Goal: Browse casually

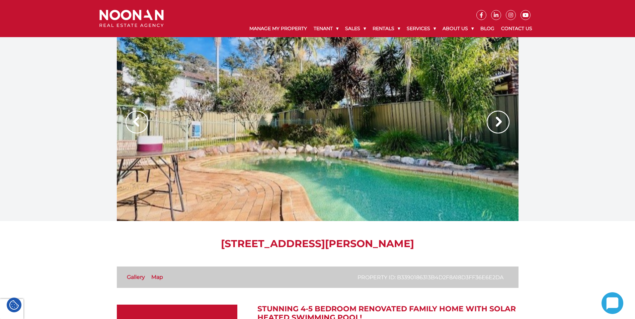
click at [507, 121] on img at bounding box center [498, 122] width 23 height 23
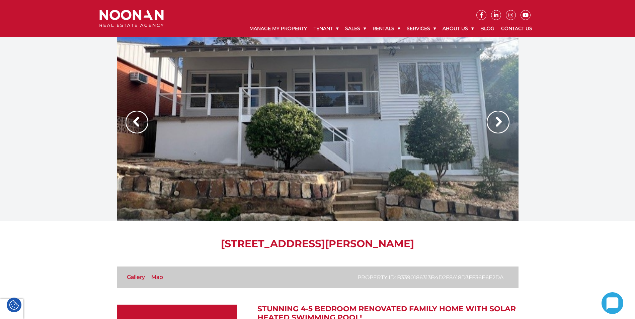
click at [507, 121] on img at bounding box center [498, 122] width 23 height 23
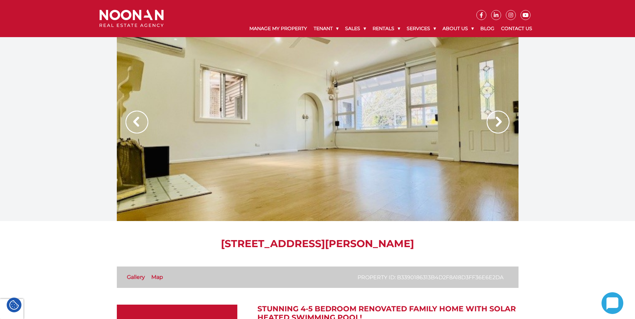
click at [507, 121] on img at bounding box center [498, 122] width 23 height 23
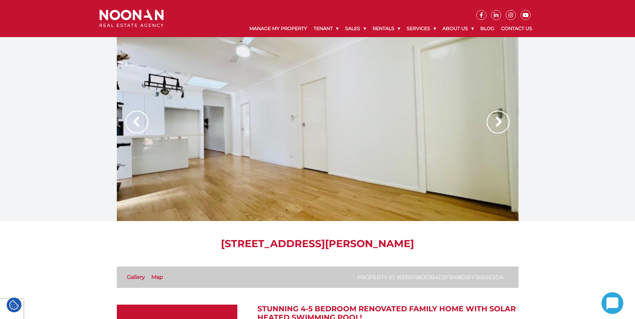
click at [507, 121] on img at bounding box center [498, 122] width 23 height 23
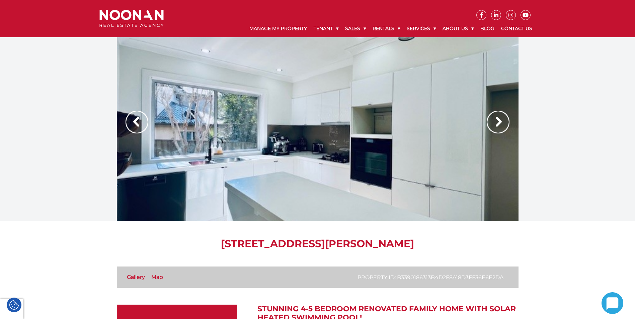
click at [507, 121] on img at bounding box center [498, 122] width 23 height 23
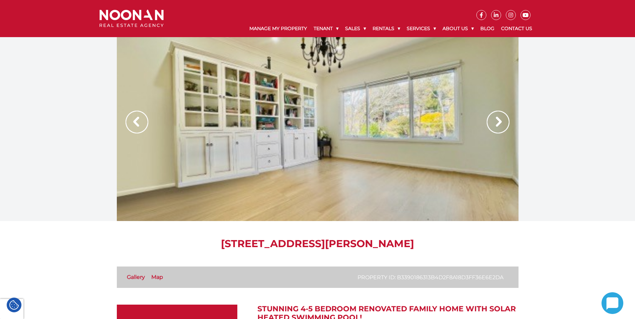
click at [507, 121] on img at bounding box center [498, 122] width 23 height 23
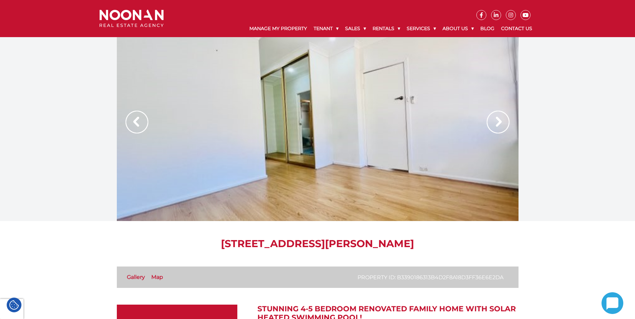
click at [507, 121] on img at bounding box center [498, 122] width 23 height 23
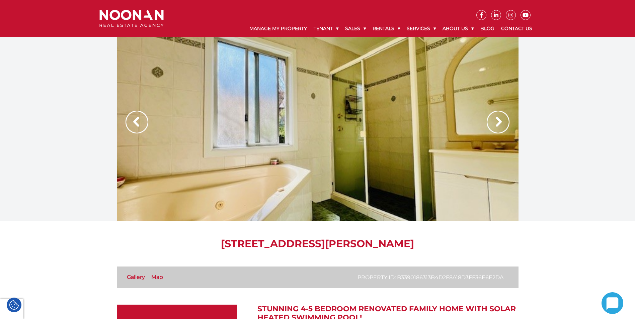
click at [507, 121] on img at bounding box center [498, 122] width 23 height 23
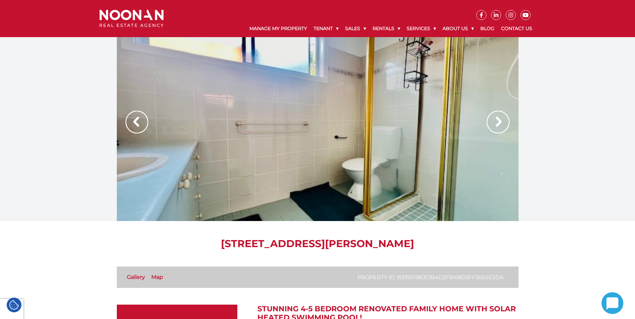
click at [507, 121] on img at bounding box center [498, 122] width 23 height 23
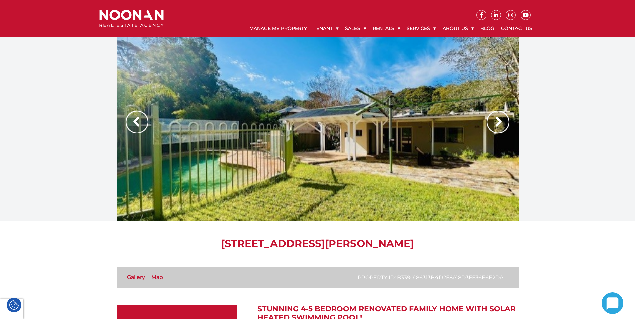
click at [507, 121] on img at bounding box center [498, 122] width 23 height 23
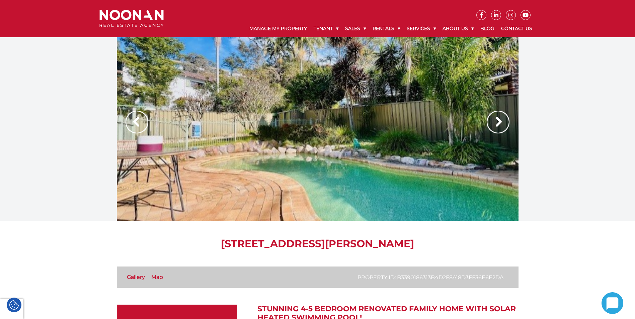
click at [507, 121] on img at bounding box center [498, 122] width 23 height 23
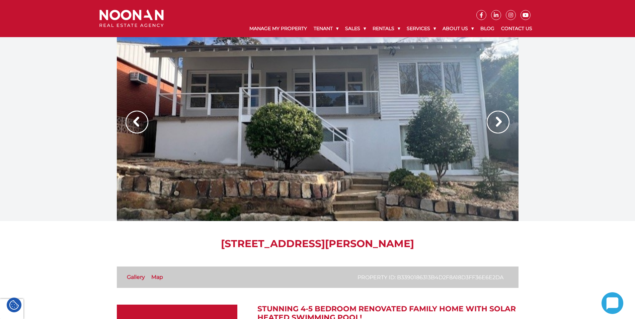
click at [507, 121] on img at bounding box center [498, 122] width 23 height 23
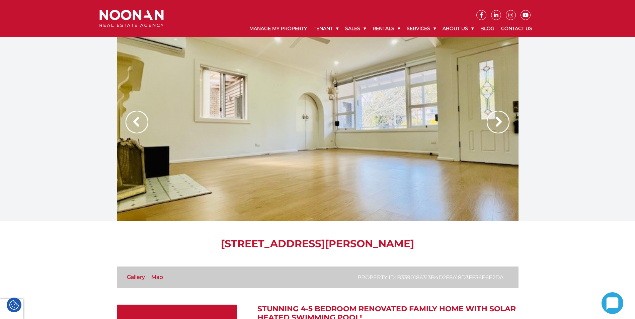
click at [507, 121] on img at bounding box center [498, 122] width 23 height 23
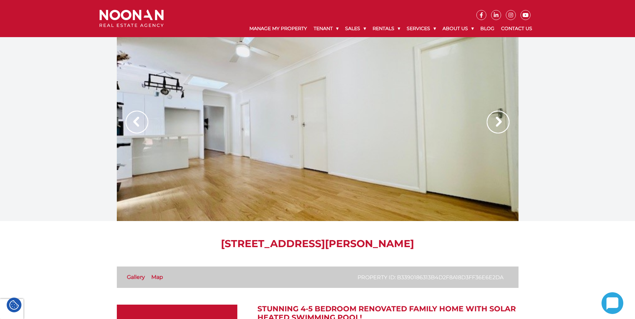
click at [507, 121] on img at bounding box center [498, 122] width 23 height 23
